Goal: Information Seeking & Learning: Learn about a topic

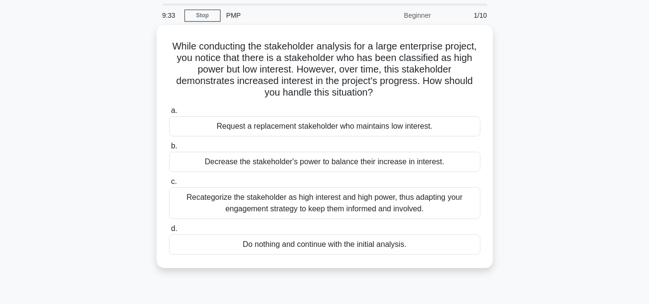
scroll to position [33, 0]
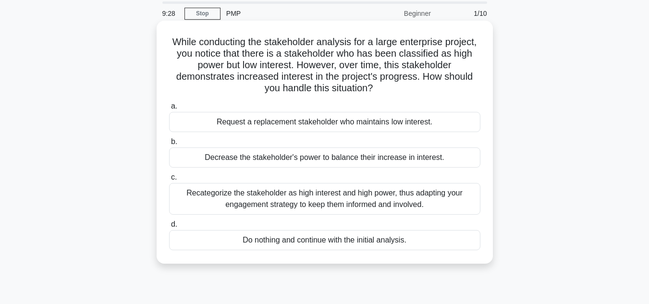
click at [412, 198] on div "Recategorize the stakeholder as high interest and high power, thus adapting you…" at bounding box center [324, 199] width 311 height 32
click at [169, 181] on input "c. Recategorize the stakeholder as high interest and high power, thus adapting …" at bounding box center [169, 177] width 0 height 6
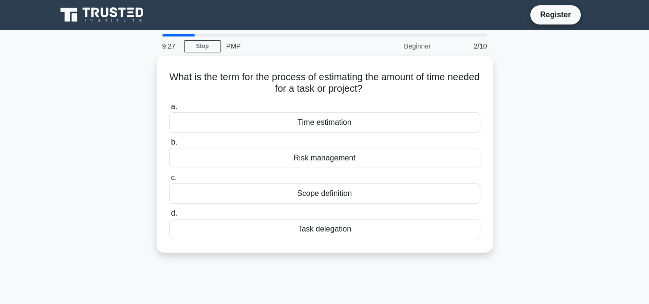
scroll to position [0, 0]
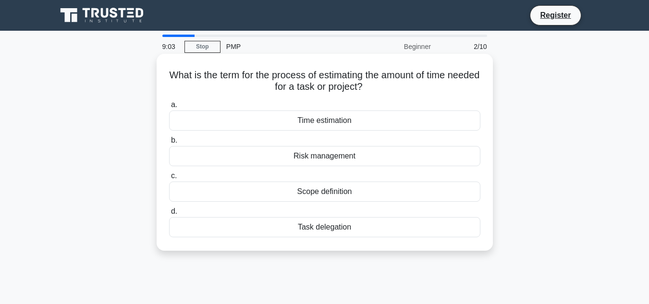
click at [332, 117] on div "Time estimation" at bounding box center [324, 121] width 311 height 20
click at [169, 108] on input "a. Time estimation" at bounding box center [169, 105] width 0 height 6
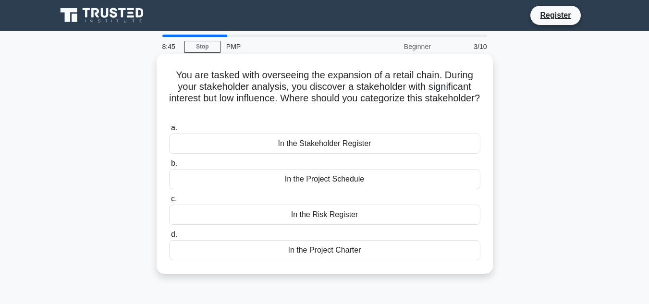
click at [324, 144] on div "In the Stakeholder Register" at bounding box center [324, 144] width 311 height 20
click at [169, 131] on input "a. In the Stakeholder Register" at bounding box center [169, 128] width 0 height 6
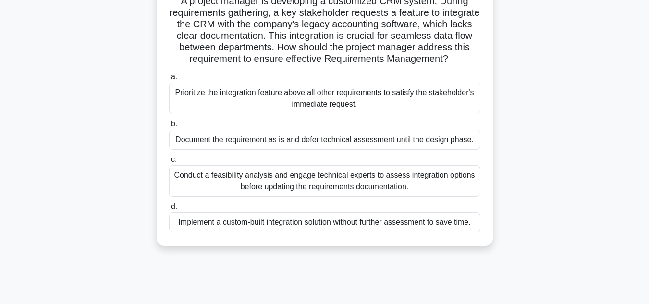
scroll to position [79, 0]
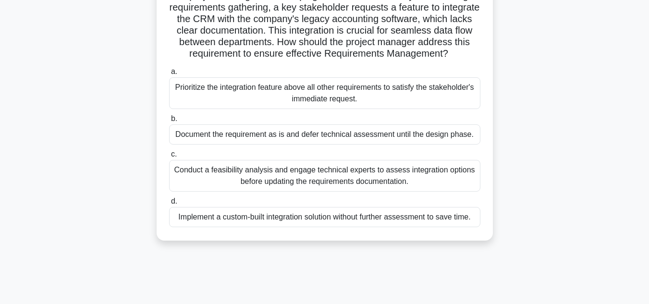
click at [338, 187] on div "Conduct a feasibility analysis and engage technical experts to assess integrati…" at bounding box center [324, 176] width 311 height 32
click at [169, 158] on input "c. Conduct a feasibility analysis and engage technical experts to assess integr…" at bounding box center [169, 154] width 0 height 6
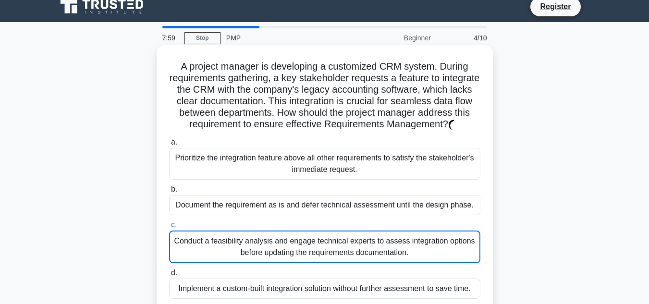
scroll to position [0, 0]
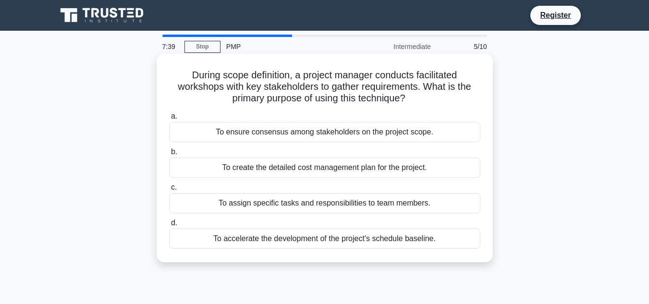
click at [281, 241] on div "To accelerate the development of the project's schedule baseline." at bounding box center [324, 239] width 311 height 20
click at [169, 226] on input "d. To accelerate the development of the project's schedule baseline." at bounding box center [169, 223] width 0 height 6
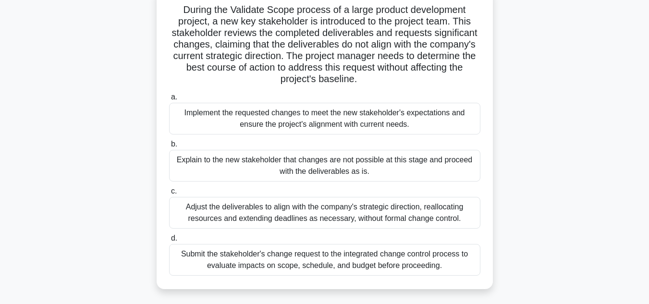
scroll to position [69, 0]
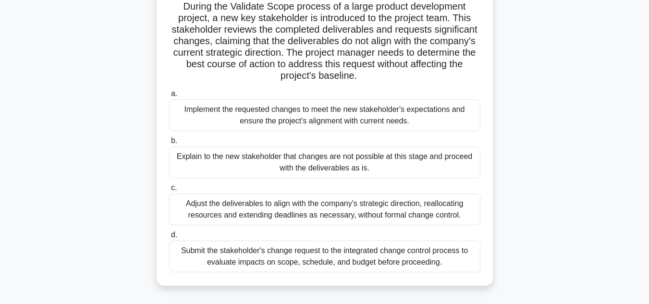
click at [397, 260] on div "Submit the stakeholder's change request to the integrated change control proces…" at bounding box center [324, 257] width 311 height 32
click at [169, 238] on input "d. Submit the stakeholder's change request to the integrated change control pro…" at bounding box center [169, 235] width 0 height 6
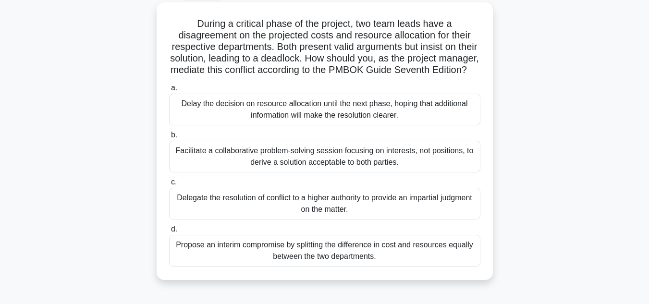
scroll to position [55, 0]
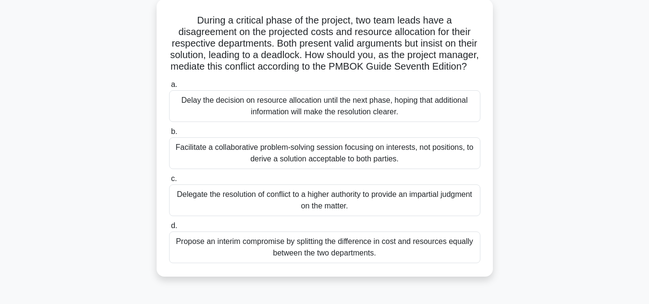
click at [288, 169] on div "Facilitate a collaborative problem-solving session focusing on interests, not p…" at bounding box center [324, 153] width 311 height 32
click at [169, 135] on input "b. Facilitate a collaborative problem-solving session focusing on interests, no…" at bounding box center [169, 132] width 0 height 6
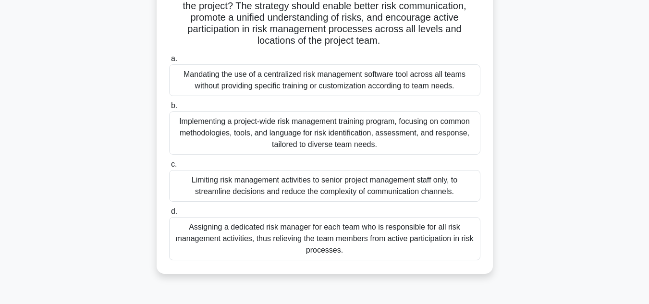
scroll to position [188, 0]
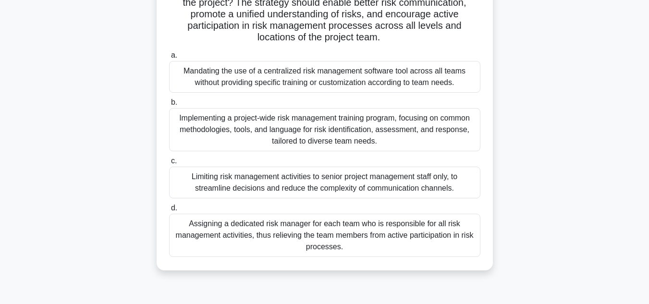
click at [340, 130] on div "Implementing a project-wide risk management training program, focusing on commo…" at bounding box center [324, 129] width 311 height 43
click at [169, 106] on input "b. Implementing a project-wide risk management training program, focusing on co…" at bounding box center [169, 102] width 0 height 6
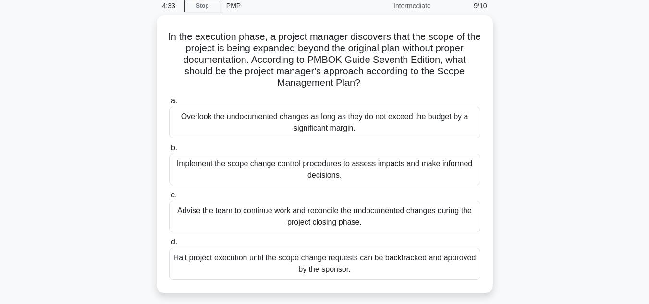
scroll to position [44, 0]
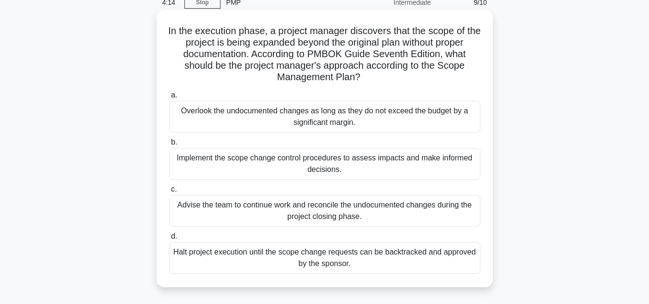
click at [338, 162] on div "Implement the scope change control procedures to assess impacts and make inform…" at bounding box center [324, 164] width 311 height 32
click at [169, 146] on input "b. Implement the scope change control procedures to assess impacts and make inf…" at bounding box center [169, 142] width 0 height 6
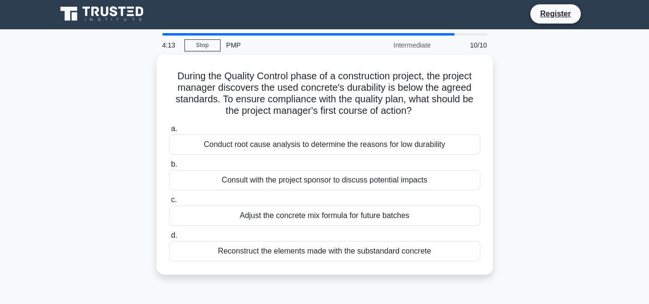
scroll to position [0, 0]
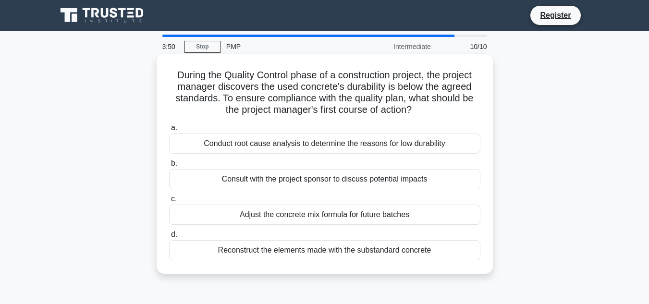
click at [329, 147] on div "Conduct root cause analysis to determine the reasons for low durability" at bounding box center [324, 144] width 311 height 20
click at [169, 131] on input "a. Conduct root cause analysis to determine the reasons for low durability" at bounding box center [169, 128] width 0 height 6
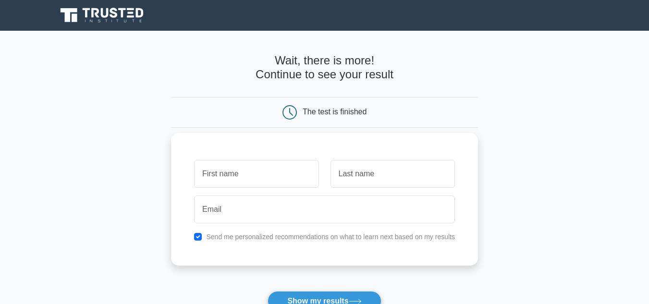
click at [284, 171] on input "text" at bounding box center [256, 174] width 124 height 28
type input "[PERSON_NAME]"
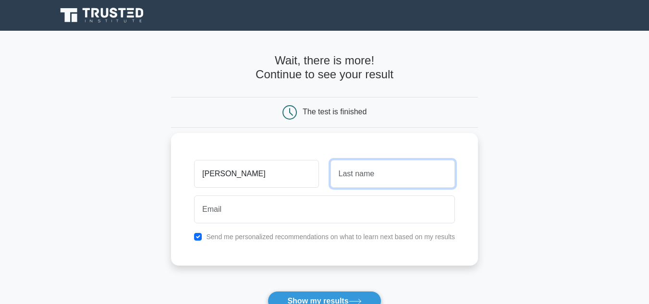
click at [347, 171] on input "text" at bounding box center [393, 174] width 124 height 28
type input "[PERSON_NAME]"
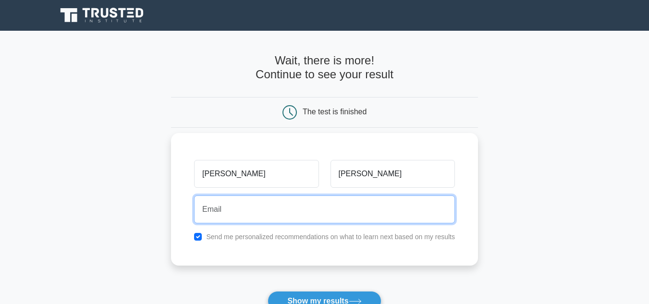
click at [305, 201] on input "email" at bounding box center [324, 210] width 261 height 28
type input "[EMAIL_ADDRESS][DOMAIN_NAME]"
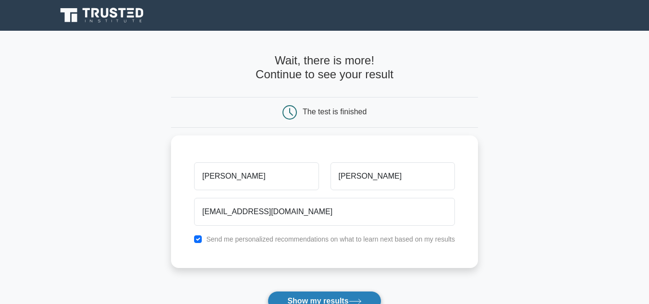
click at [319, 301] on button "Show my results" at bounding box center [324, 301] width 113 height 20
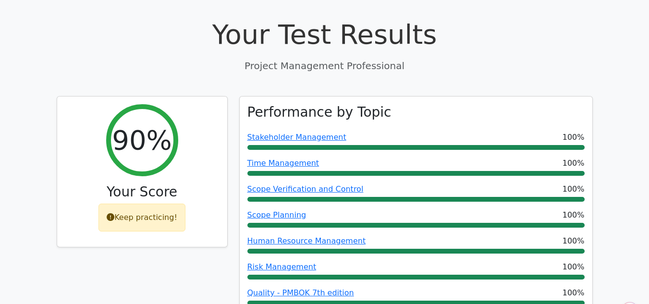
scroll to position [348, 0]
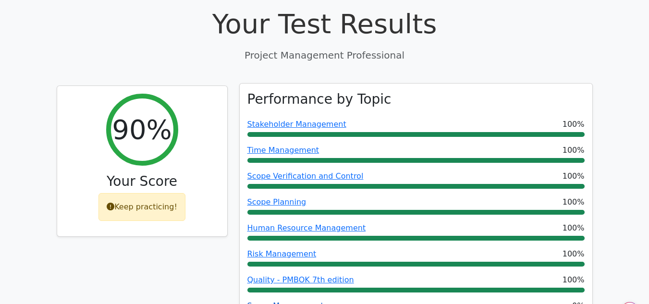
click at [260, 301] on link "Scope Management" at bounding box center [285, 305] width 76 height 9
